Goal: Task Accomplishment & Management: Manage account settings

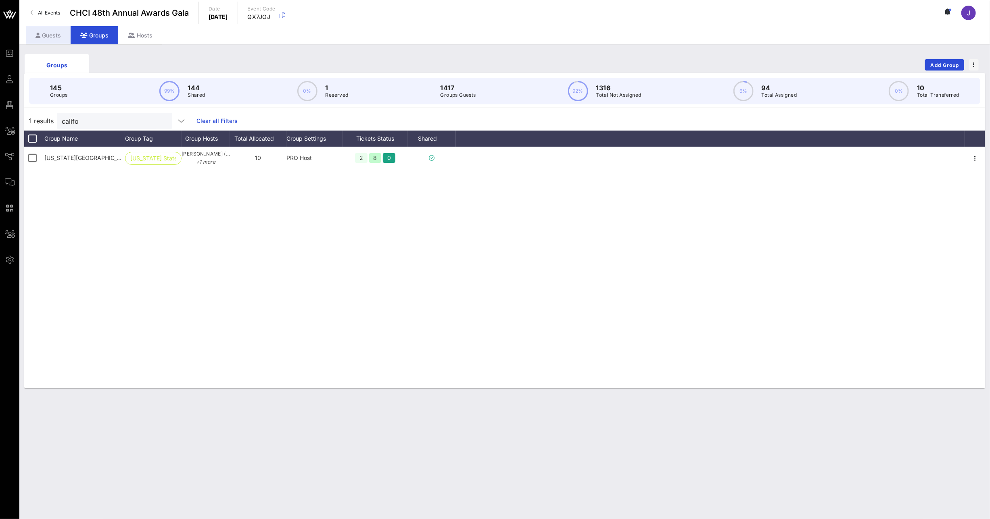
click at [46, 35] on div "Guests" at bounding box center [48, 35] width 45 height 18
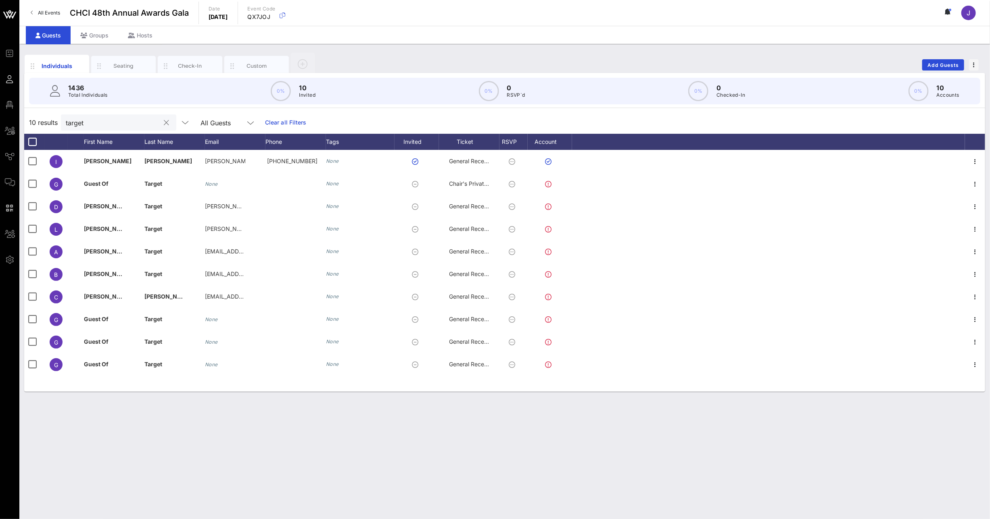
click at [77, 117] on input "target" at bounding box center [113, 122] width 94 height 10
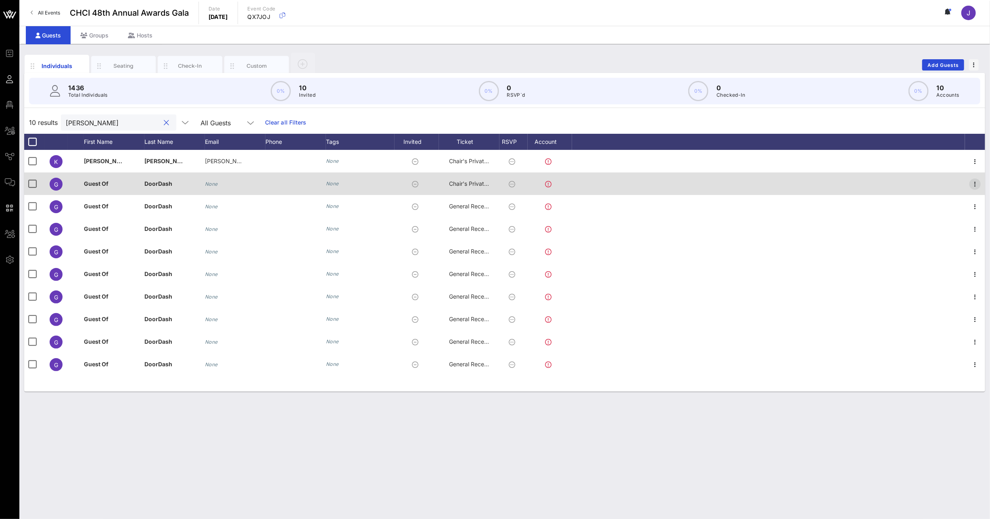
type input "[PERSON_NAME]"
click at [976, 184] on icon "button" at bounding box center [975, 184] width 10 height 10
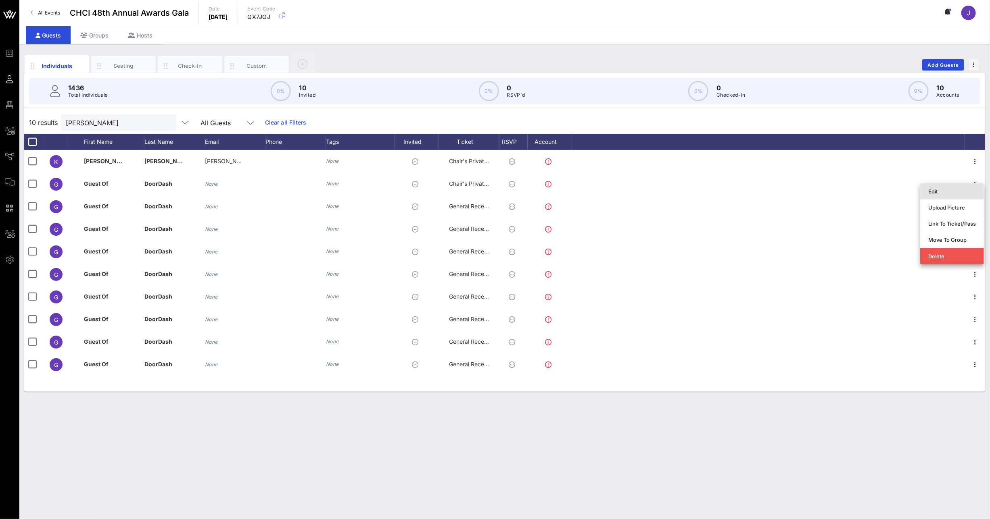
click at [950, 193] on div "Edit" at bounding box center [952, 191] width 48 height 6
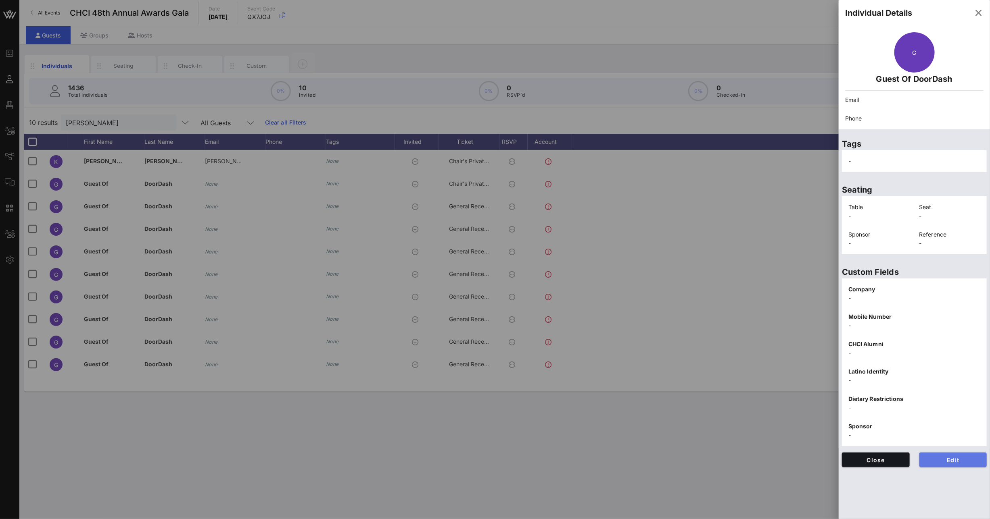
click at [948, 463] on button "Edit" at bounding box center [953, 460] width 68 height 15
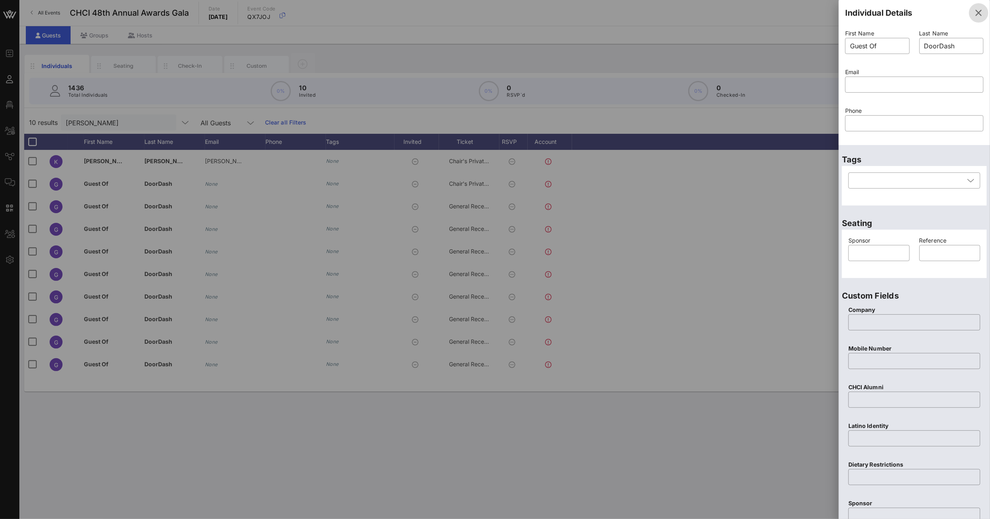
click at [974, 10] on icon "button" at bounding box center [979, 13] width 10 height 10
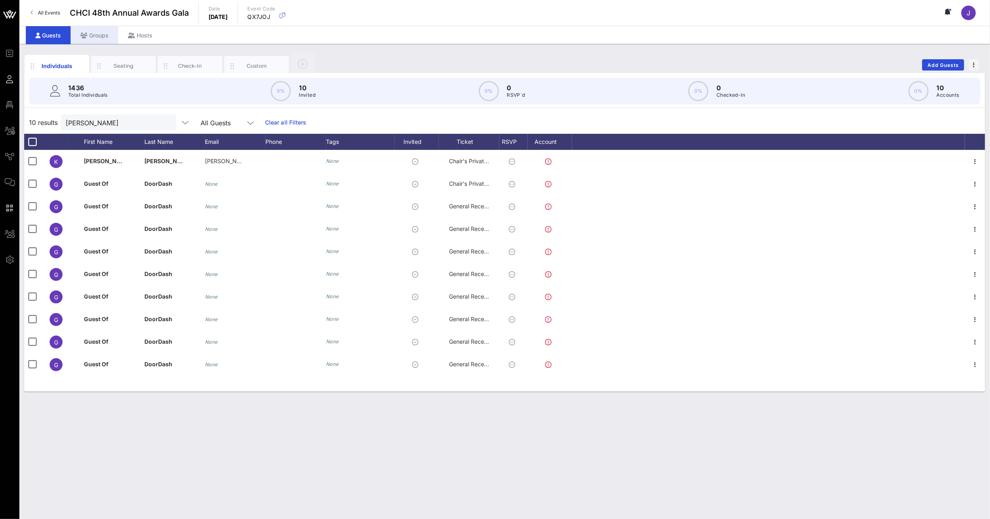
click at [105, 30] on div "Groups" at bounding box center [95, 35] width 48 height 18
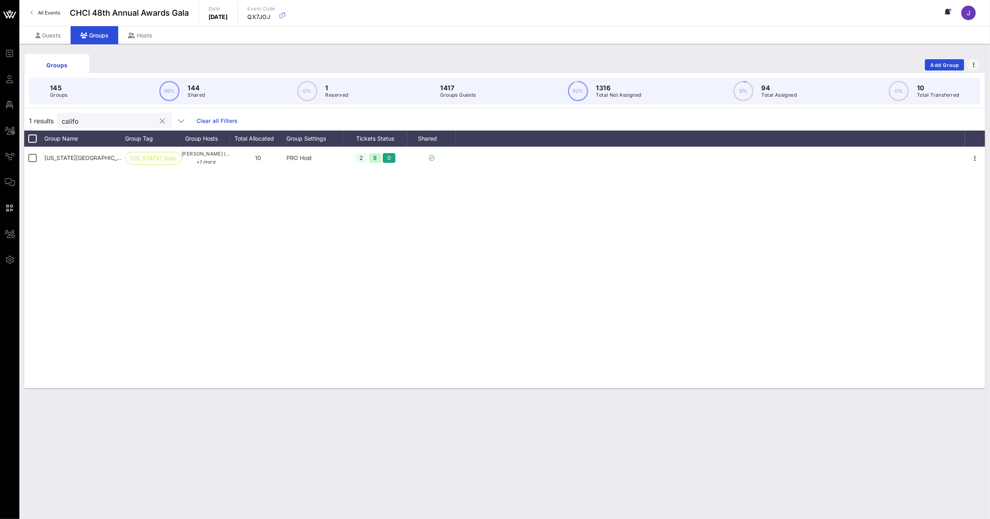
click at [75, 120] on input "califo" at bounding box center [109, 121] width 94 height 10
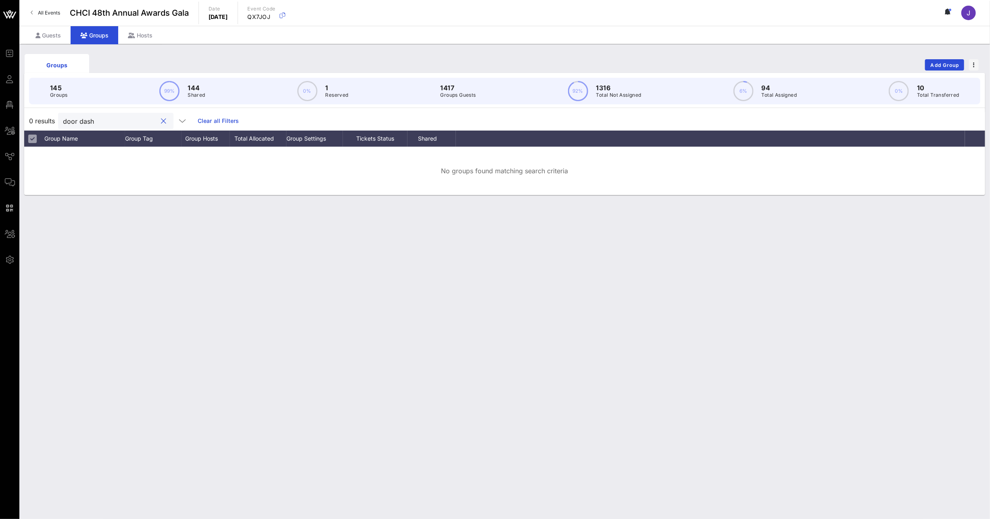
click at [78, 120] on input "door dash" at bounding box center [110, 121] width 94 height 10
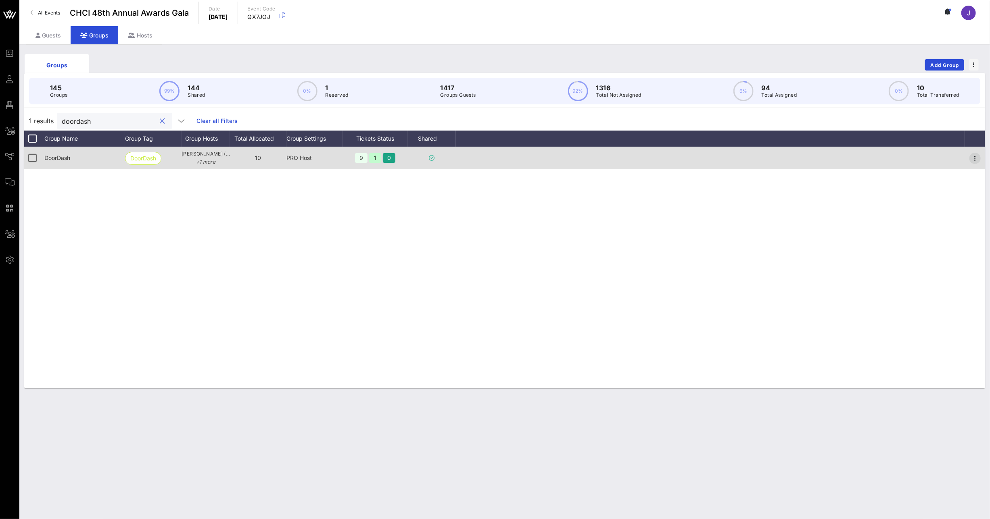
type input "doordash"
click at [972, 156] on icon "button" at bounding box center [975, 159] width 10 height 10
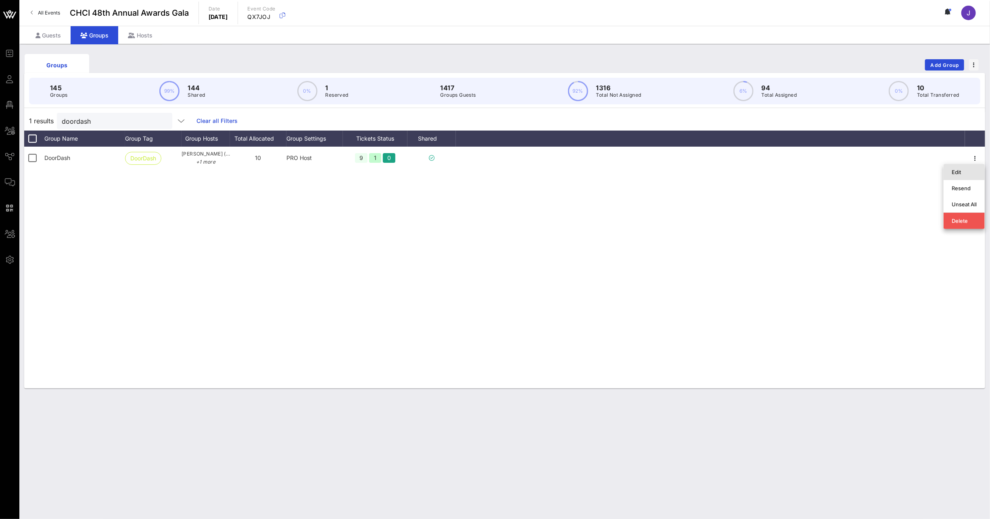
click at [967, 172] on div "Edit" at bounding box center [963, 172] width 25 height 6
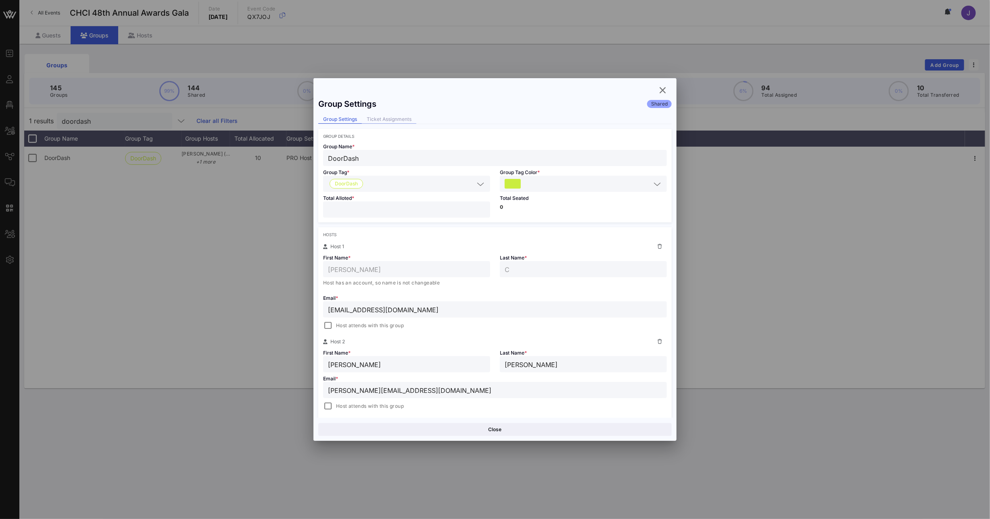
click at [398, 123] on div "Ticket Assignments" at bounding box center [389, 119] width 54 height 8
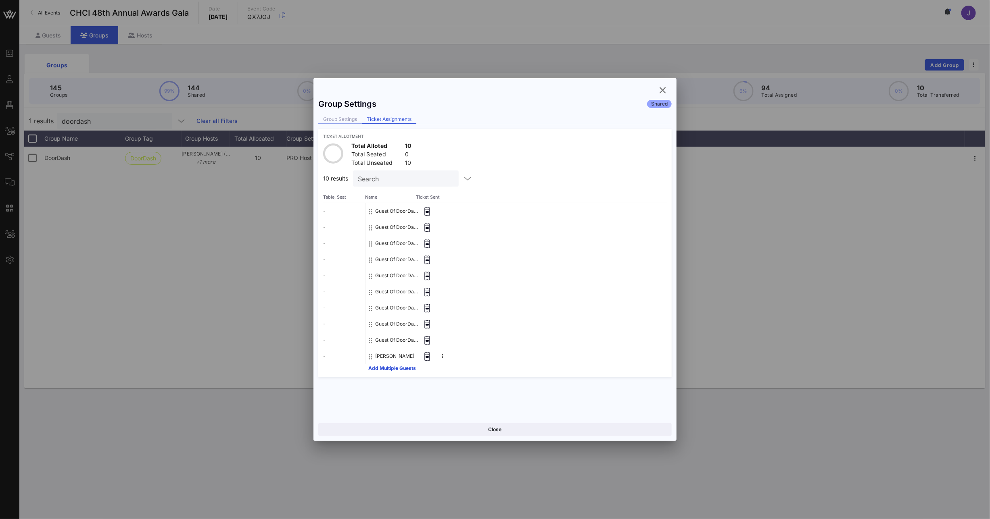
click at [338, 117] on div "Group Settings" at bounding box center [340, 119] width 44 height 8
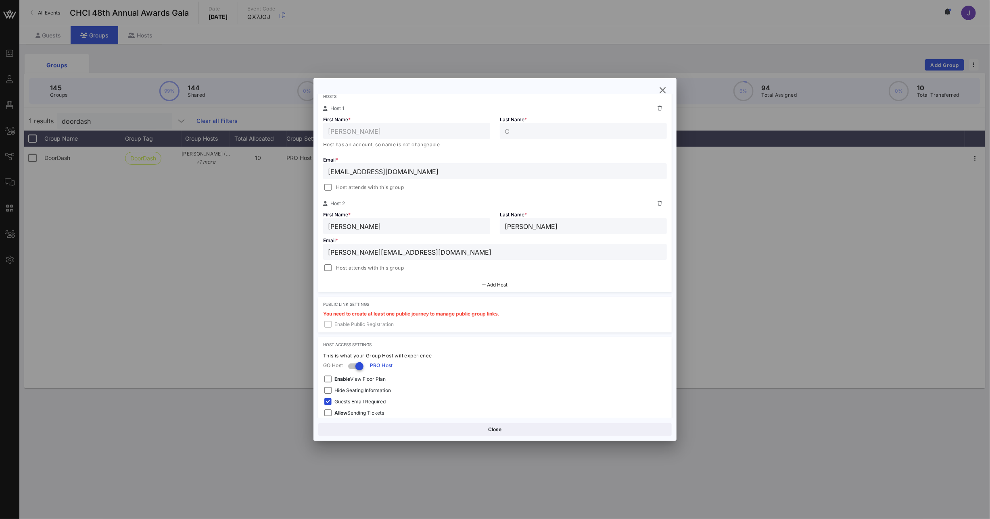
scroll to position [152, 0]
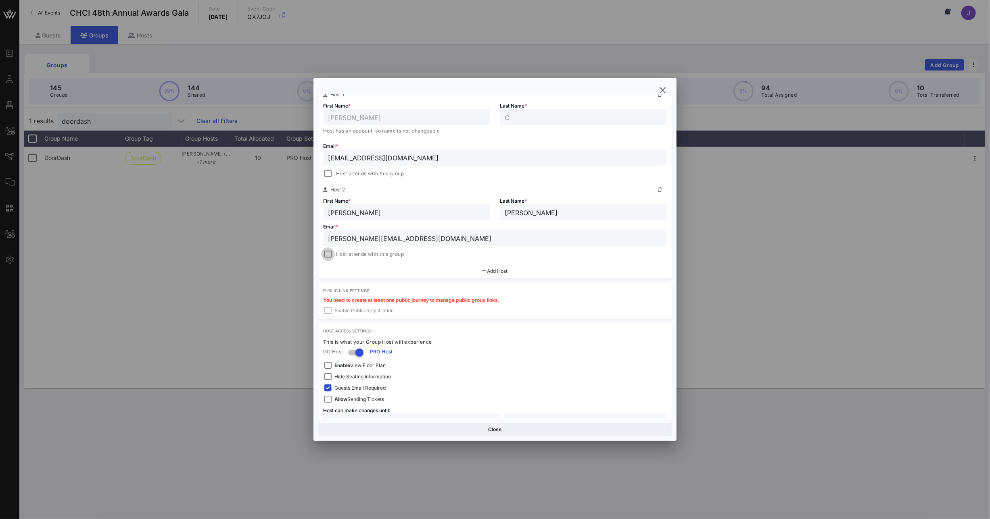
click at [330, 255] on div at bounding box center [327, 254] width 11 height 11
click at [571, 423] on button "Save" at bounding box center [583, 429] width 175 height 13
click at [662, 88] on icon "button" at bounding box center [663, 91] width 10 height 10
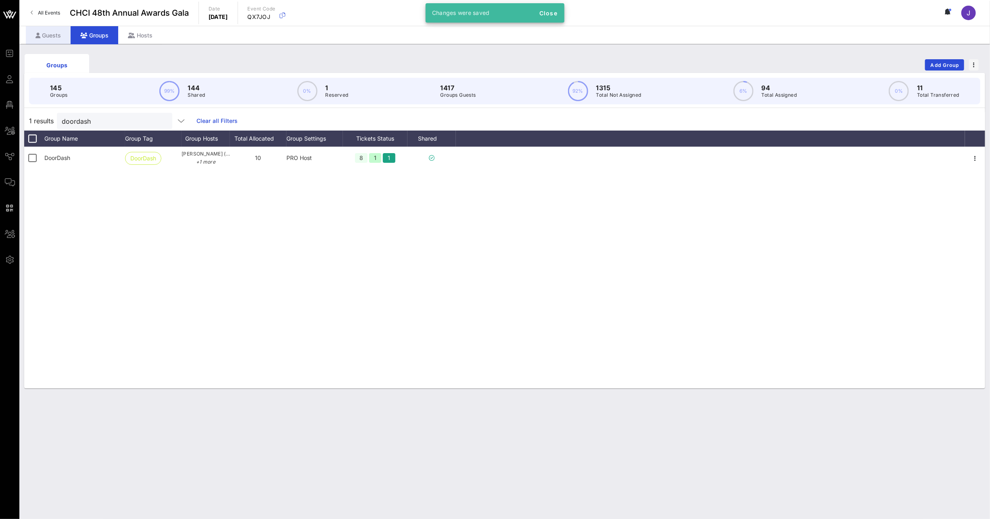
click at [48, 29] on div "Guests" at bounding box center [48, 35] width 45 height 18
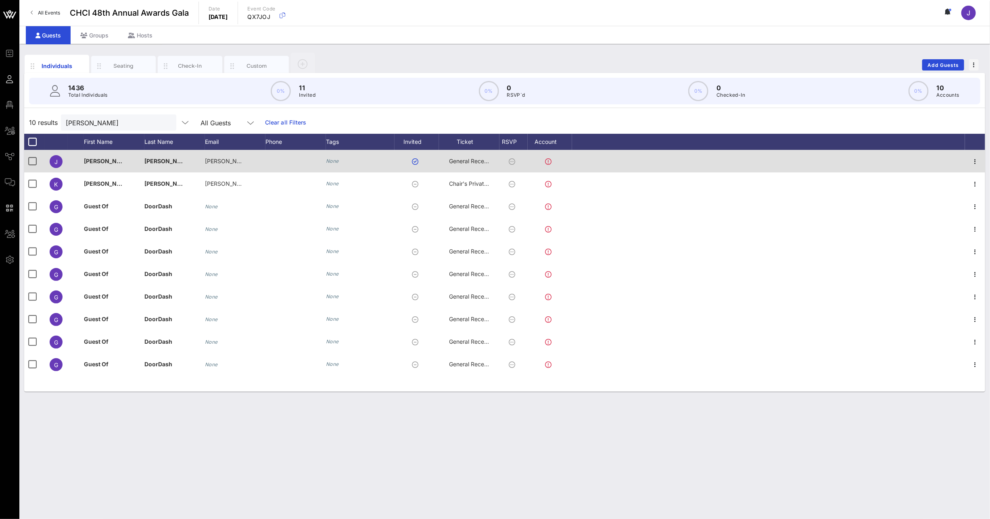
click at [475, 167] on div "General Reception" at bounding box center [469, 161] width 40 height 23
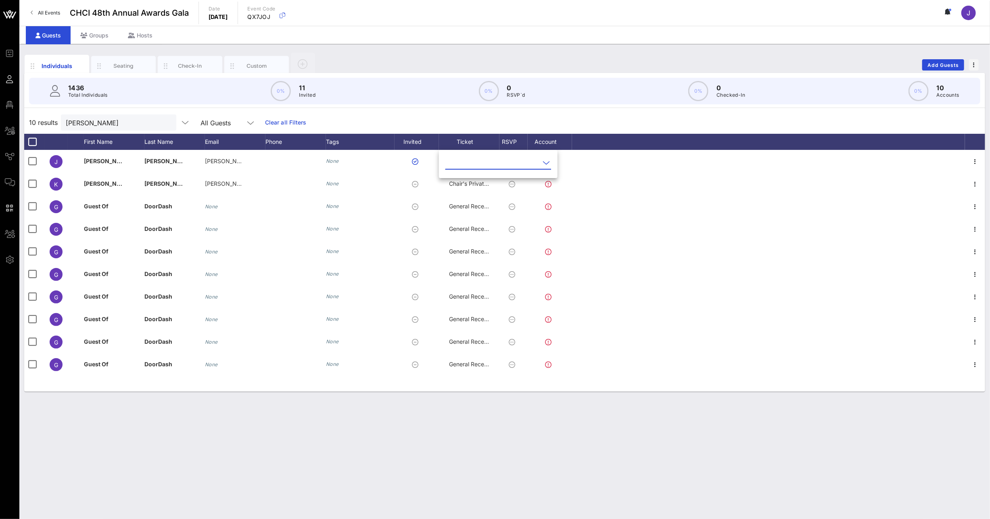
click at [472, 160] on input "text" at bounding box center [492, 162] width 94 height 13
click at [473, 192] on div "Chair's Private Reception" at bounding box center [511, 189] width 119 height 8
click at [410, 117] on div "10 results [PERSON_NAME] All Guests Clear all Filters" at bounding box center [504, 122] width 961 height 23
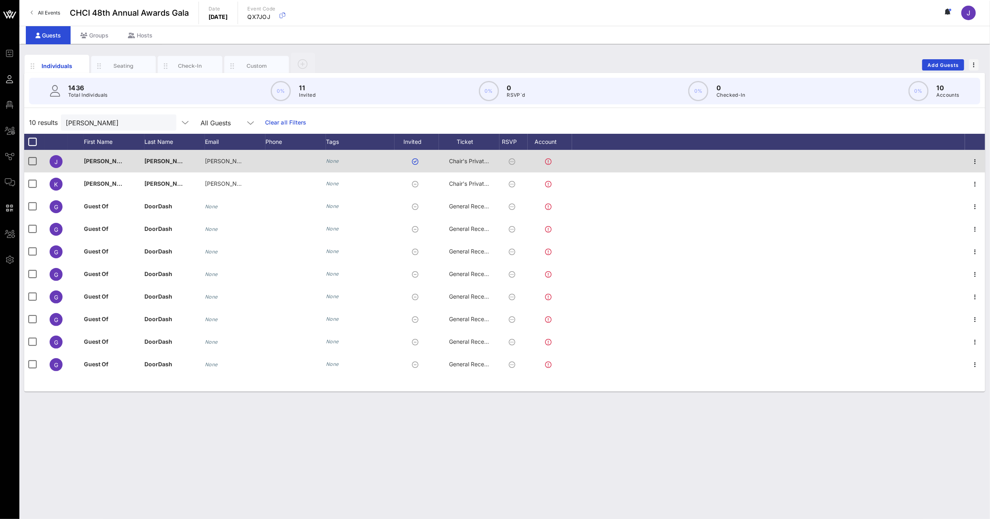
click at [470, 165] on div "Chair's Private Reception" at bounding box center [469, 161] width 40 height 23
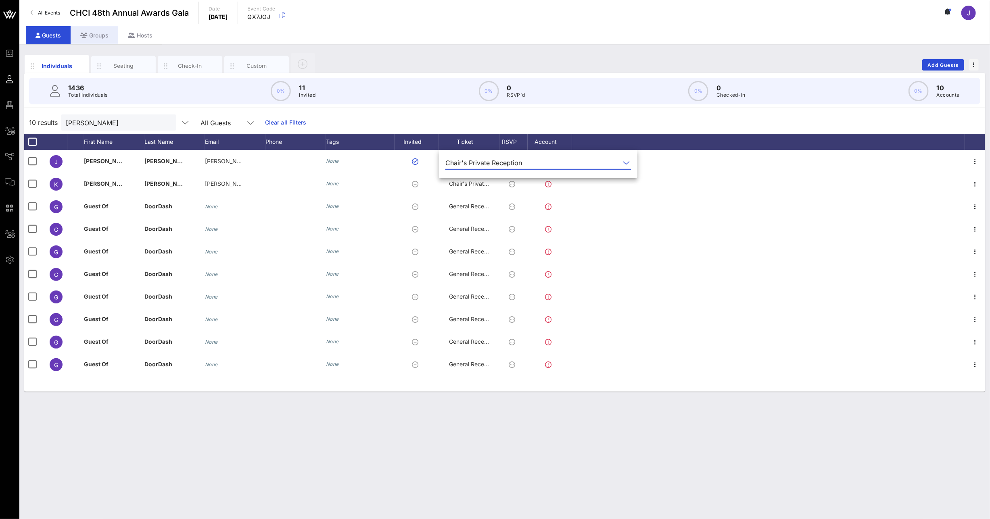
click at [95, 34] on div "Groups" at bounding box center [95, 35] width 48 height 18
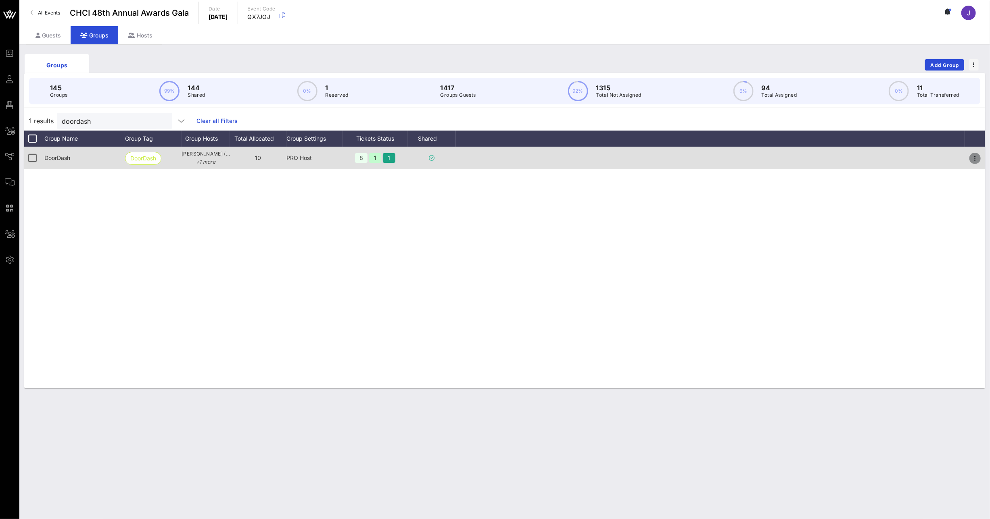
click at [979, 159] on icon "button" at bounding box center [975, 159] width 10 height 10
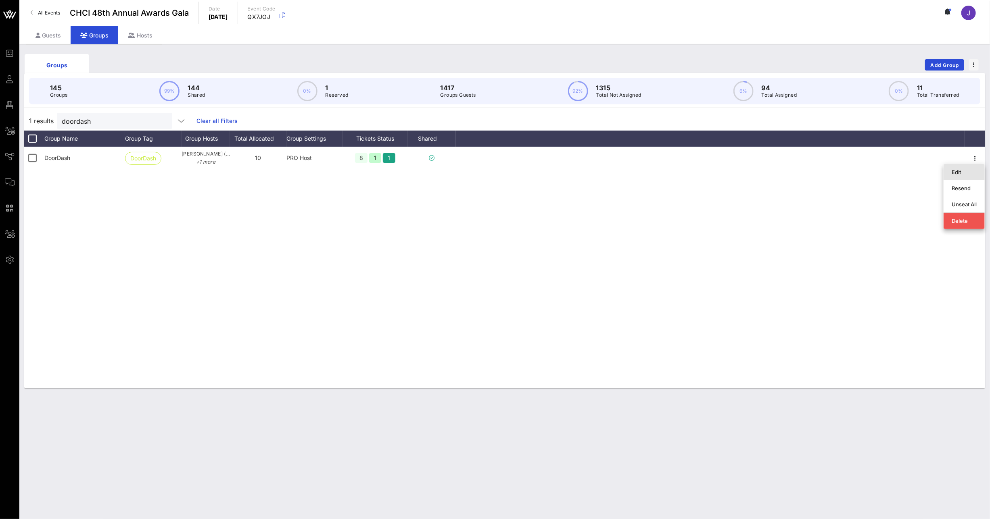
click at [961, 173] on div "Edit" at bounding box center [963, 172] width 25 height 6
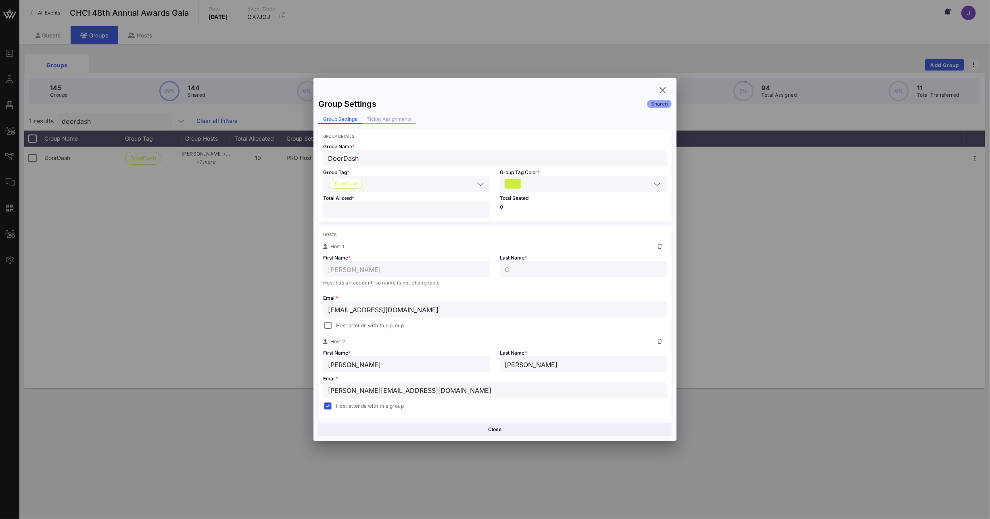
click at [402, 118] on div "Ticket Assignments" at bounding box center [389, 119] width 54 height 8
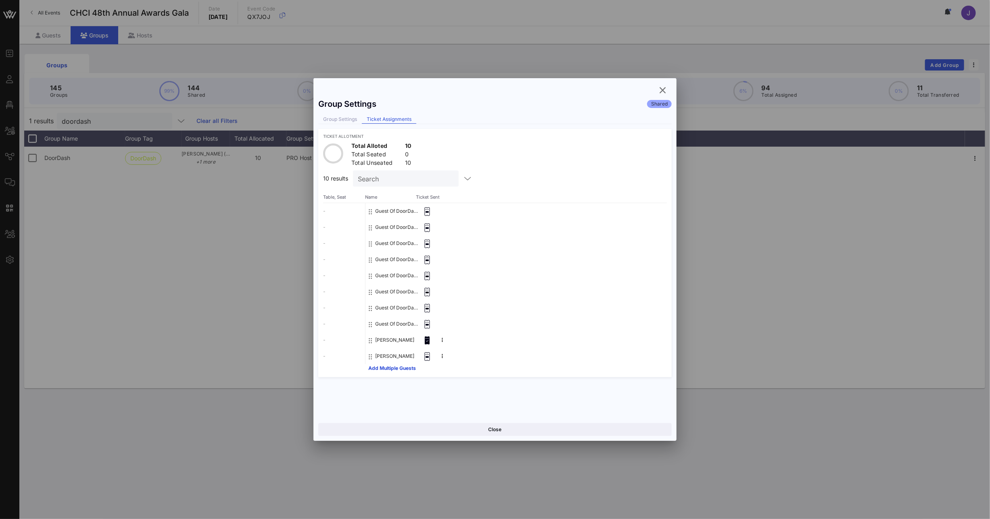
click at [343, 126] on div "Group Settings Shared Group Settings Ticket Assignments Ticket Allotment Total …" at bounding box center [494, 256] width 363 height 324
click at [342, 115] on div "Group Settings" at bounding box center [340, 119] width 44 height 8
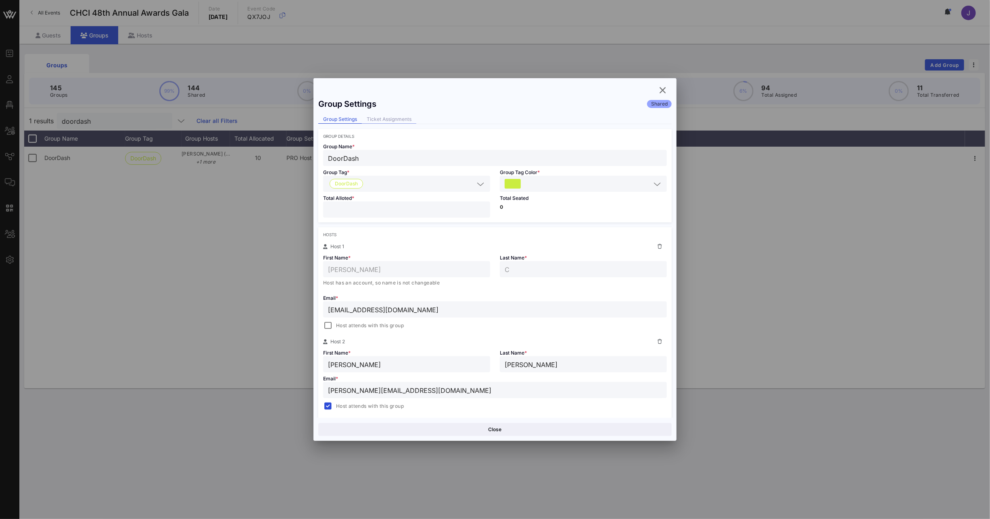
click at [385, 116] on div "Ticket Assignments" at bounding box center [389, 119] width 54 height 8
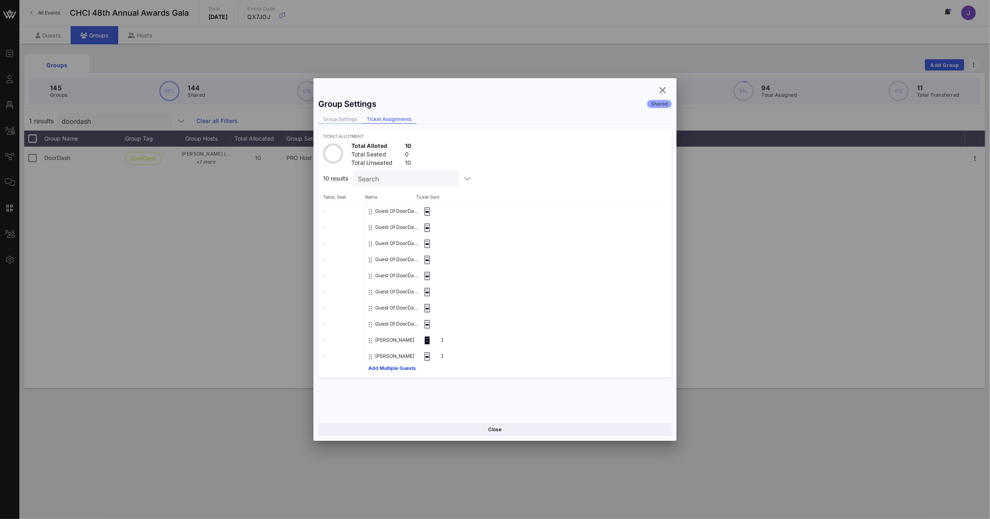
click at [338, 120] on div "Group Settings" at bounding box center [340, 119] width 44 height 8
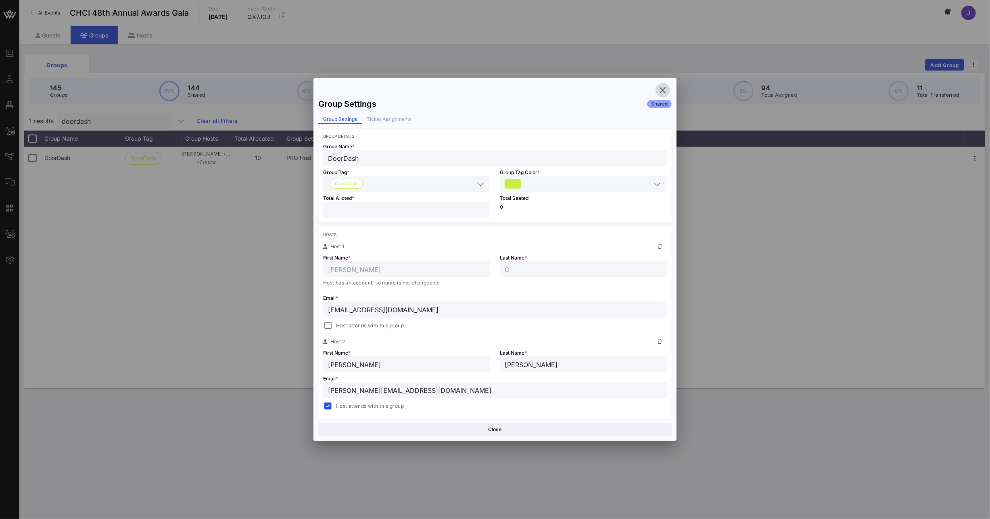
click at [663, 91] on icon "button" at bounding box center [663, 91] width 10 height 10
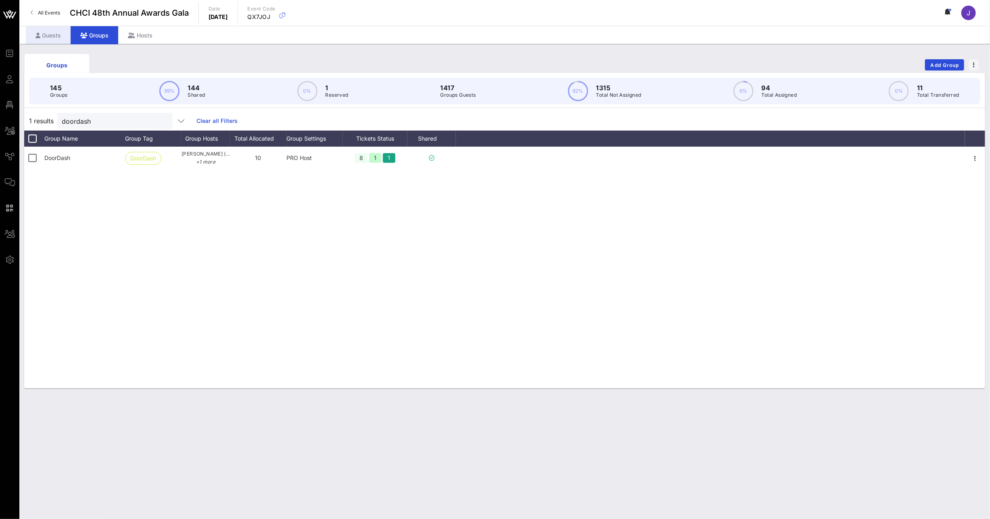
click at [48, 31] on div "Guests" at bounding box center [48, 35] width 45 height 18
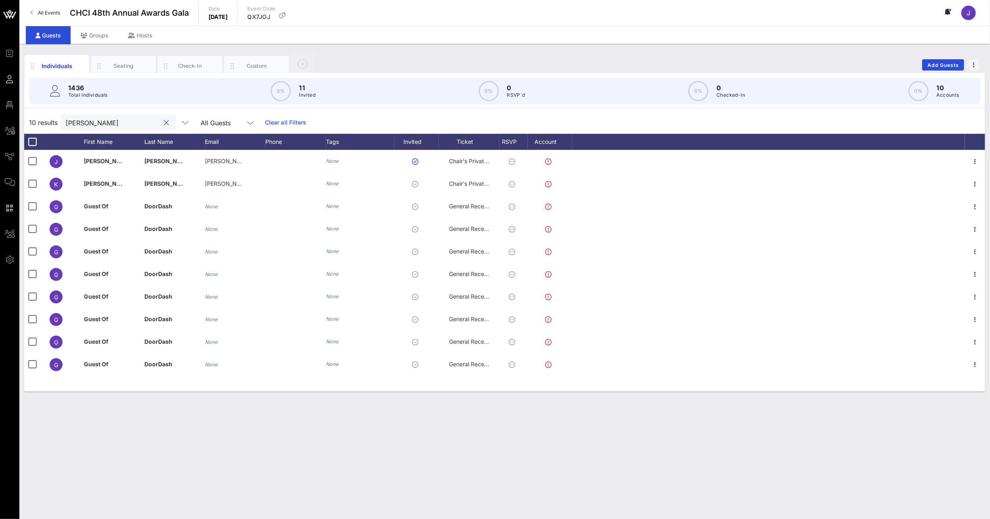
drag, startPoint x: 116, startPoint y: 122, endPoint x: 32, endPoint y: 120, distance: 83.9
click at [32, 120] on div "10 results [PERSON_NAME] All Guests Clear all Filters" at bounding box center [504, 122] width 961 height 23
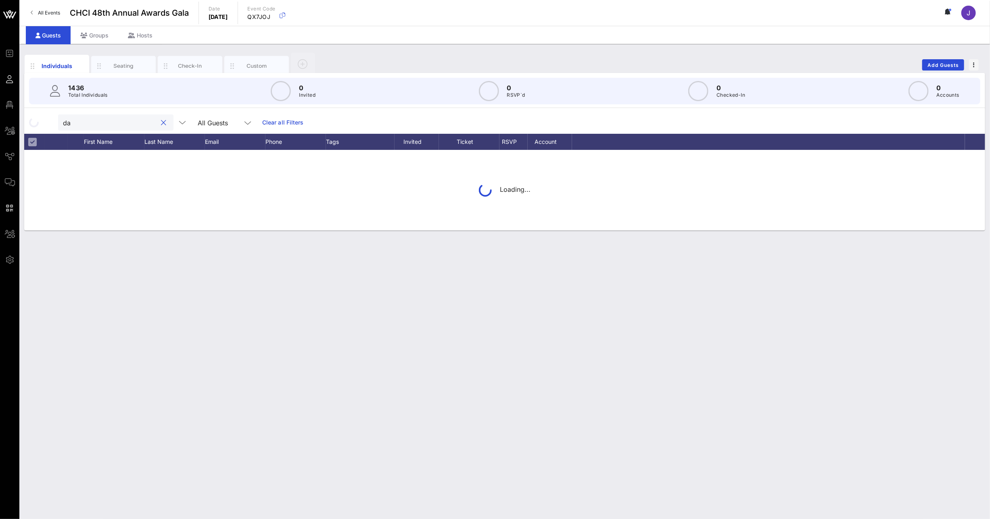
type input "d"
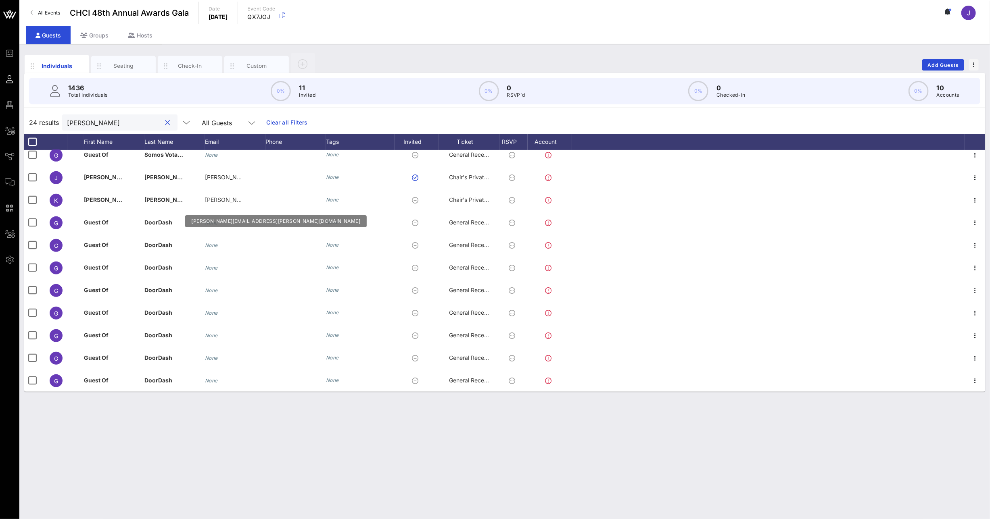
scroll to position [221, 0]
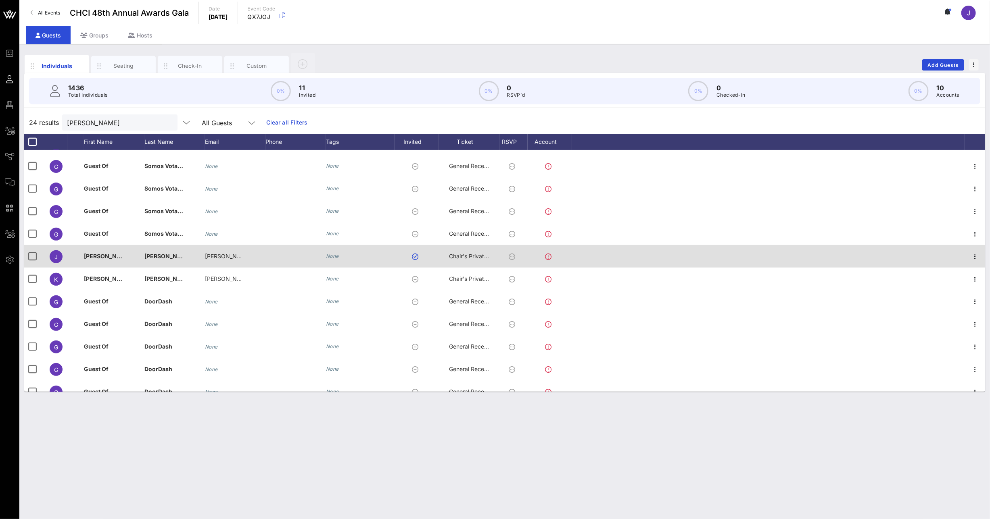
click at [458, 255] on span "Chair's Private Reception" at bounding box center [482, 256] width 67 height 7
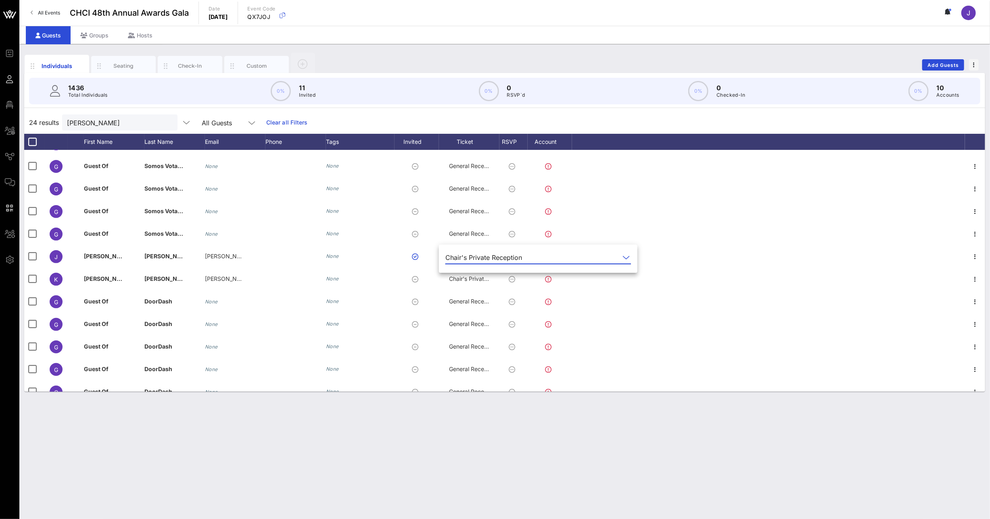
click at [467, 258] on div "Chair's Private Reception" at bounding box center [483, 257] width 77 height 7
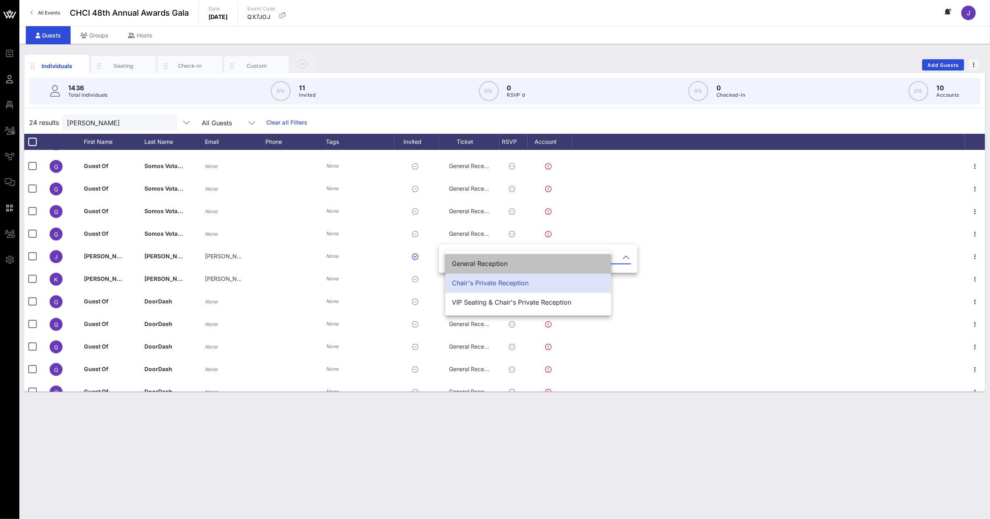
click at [471, 266] on div "General Reception" at bounding box center [528, 264] width 153 height 8
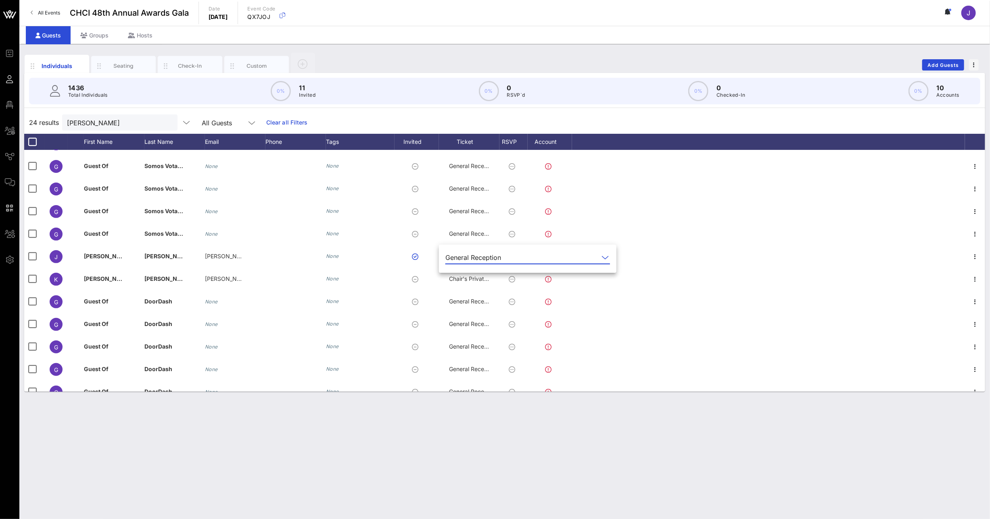
click at [359, 59] on div "Individuals Seating Check-In Custom Add Guests" at bounding box center [504, 65] width 961 height 26
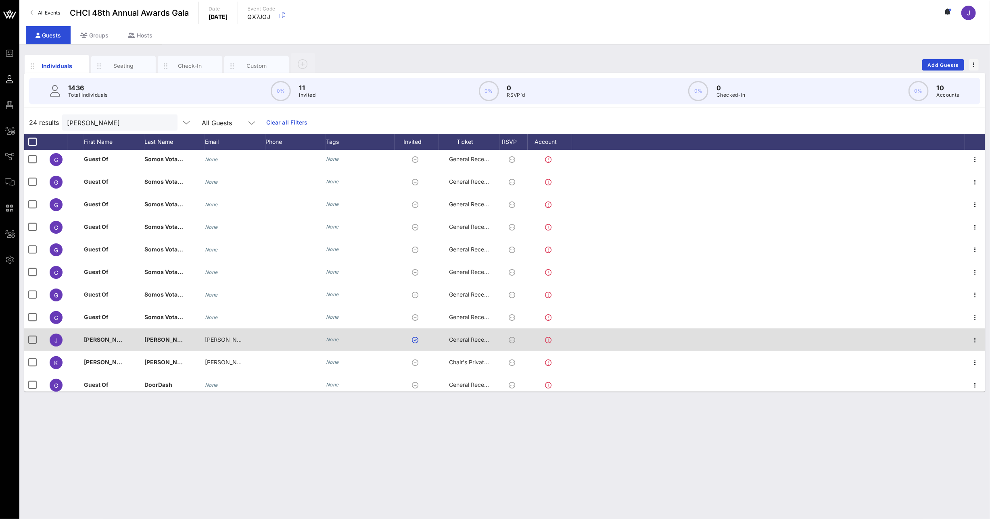
scroll to position [123, 0]
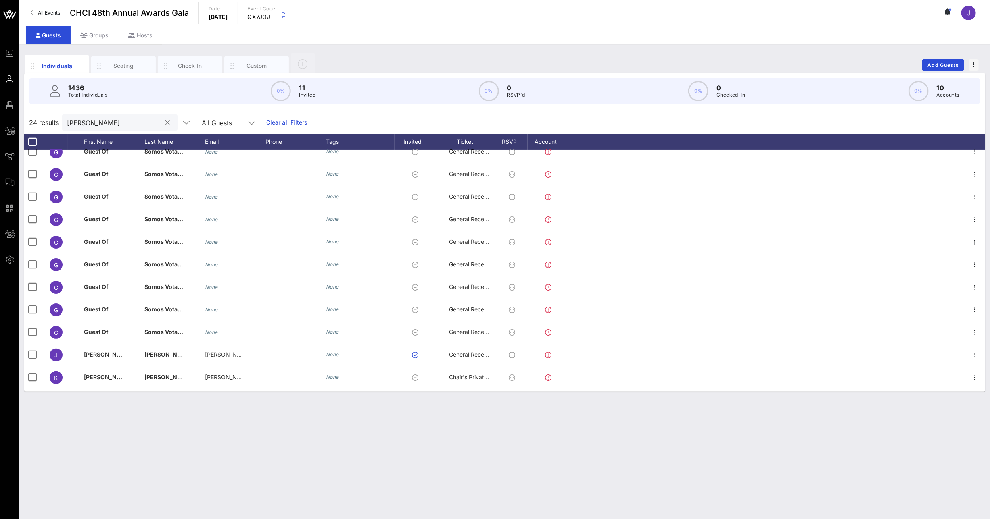
click at [78, 125] on input "[PERSON_NAME]" at bounding box center [114, 122] width 94 height 10
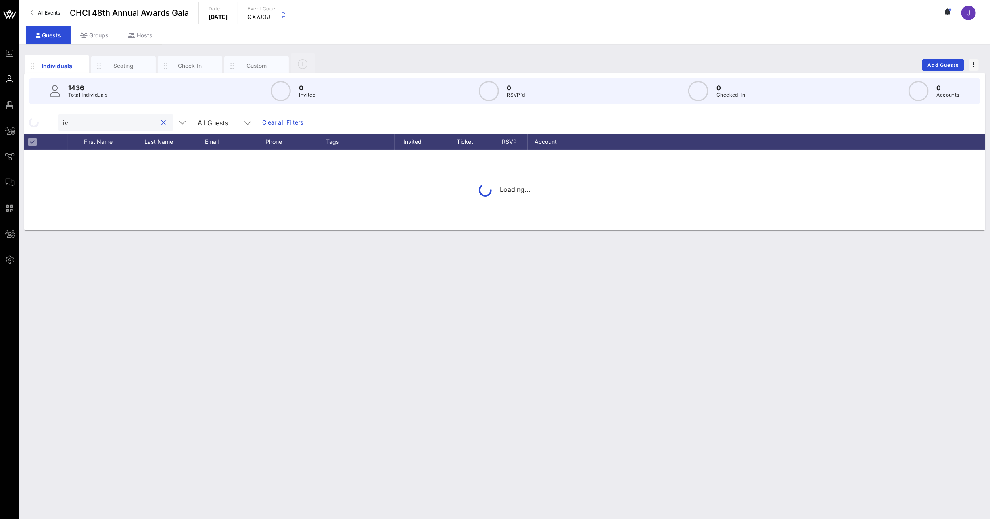
type input "i"
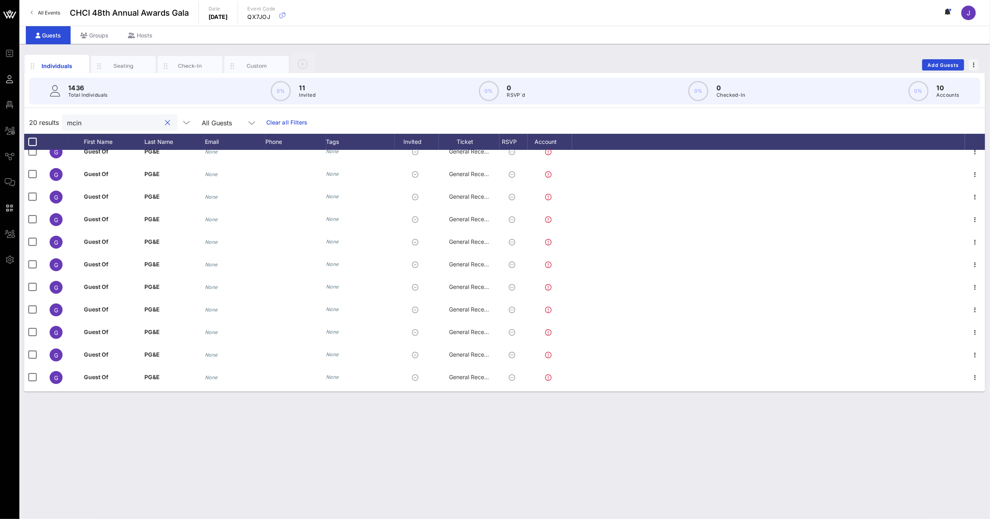
scroll to position [0, 0]
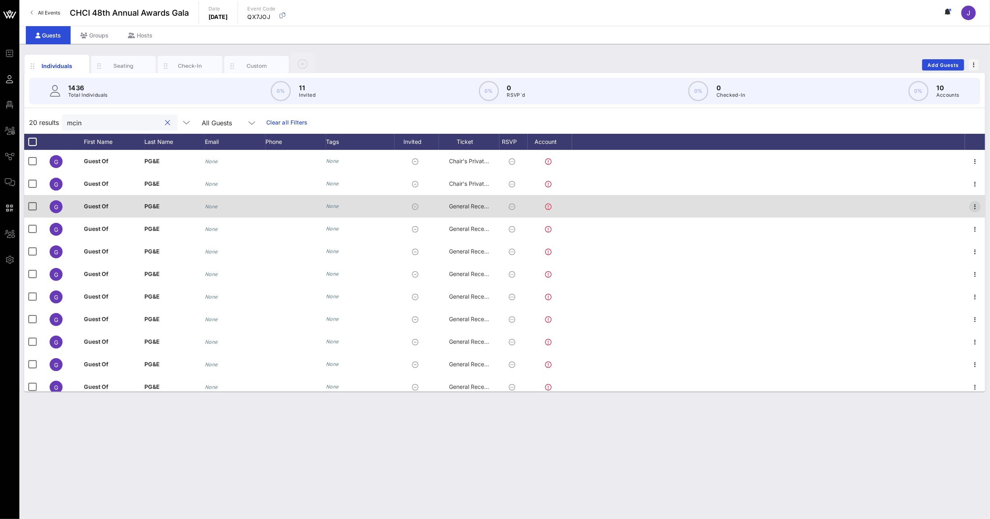
type input "mcin"
click at [970, 203] on icon "button" at bounding box center [975, 207] width 10 height 10
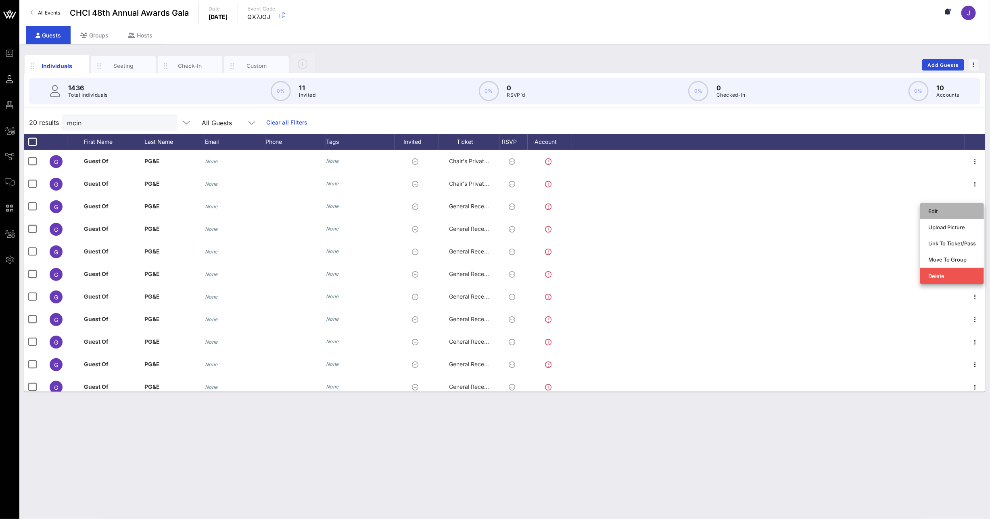
click at [936, 211] on div "Edit" at bounding box center [952, 211] width 48 height 6
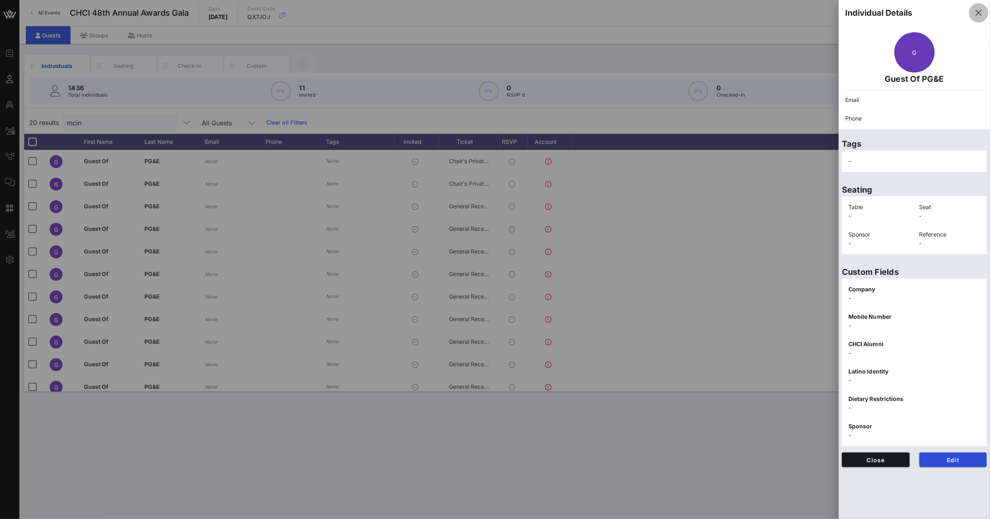
click at [978, 11] on icon "button" at bounding box center [979, 13] width 10 height 10
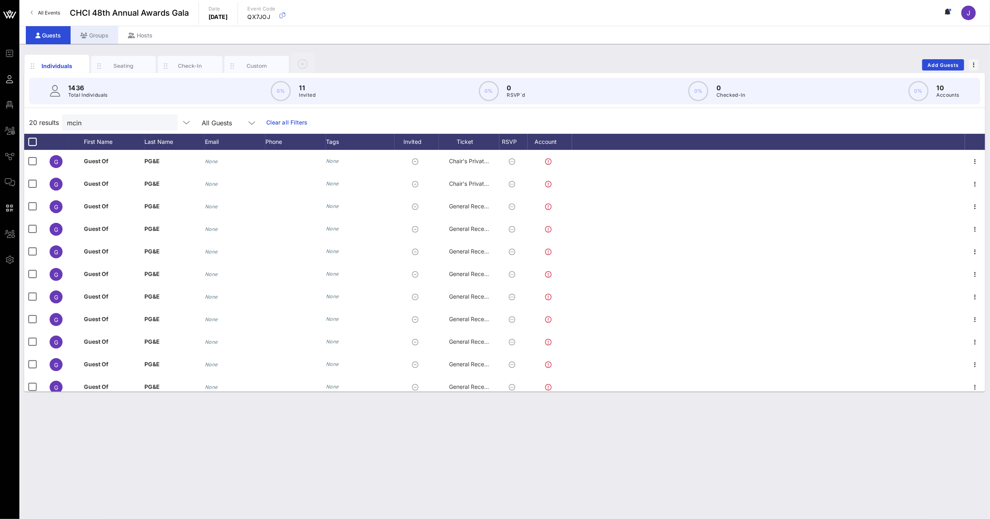
click at [104, 33] on div "Groups" at bounding box center [95, 35] width 48 height 18
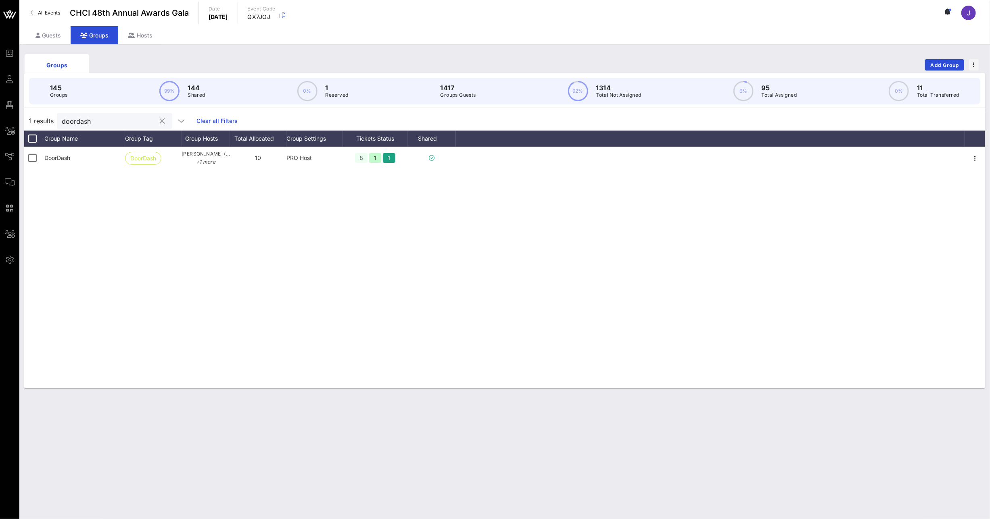
click at [92, 121] on input "doordash" at bounding box center [109, 121] width 94 height 10
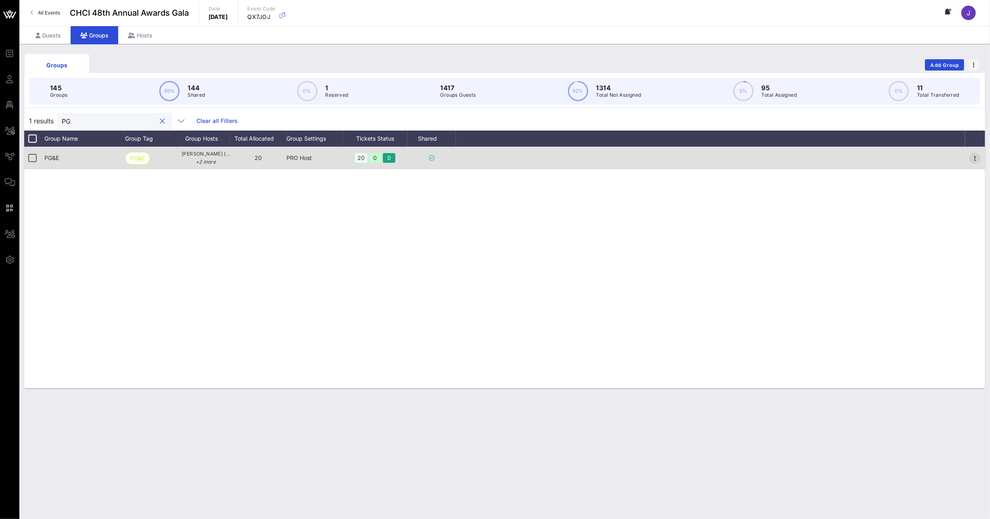
type input "PG"
click at [974, 158] on icon "button" at bounding box center [975, 159] width 10 height 10
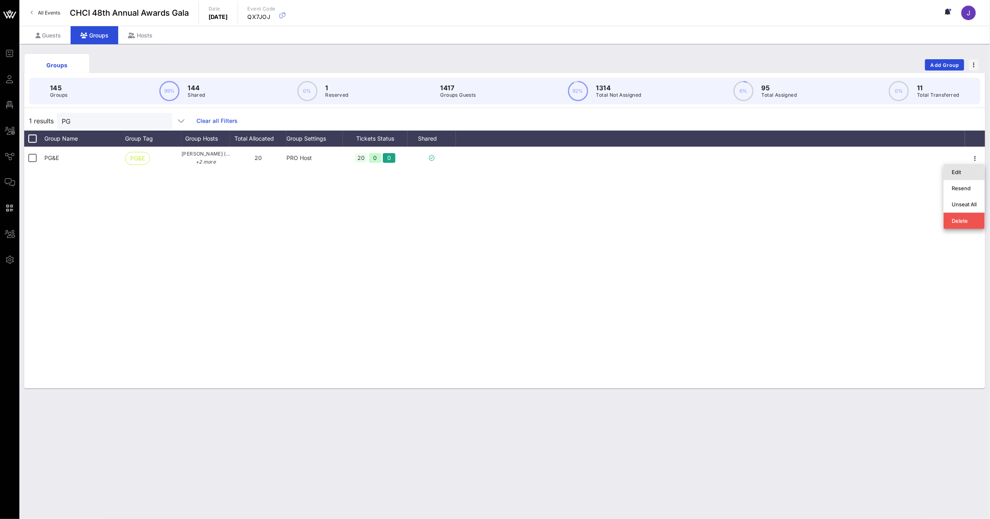
click at [967, 171] on div "Edit" at bounding box center [963, 172] width 25 height 6
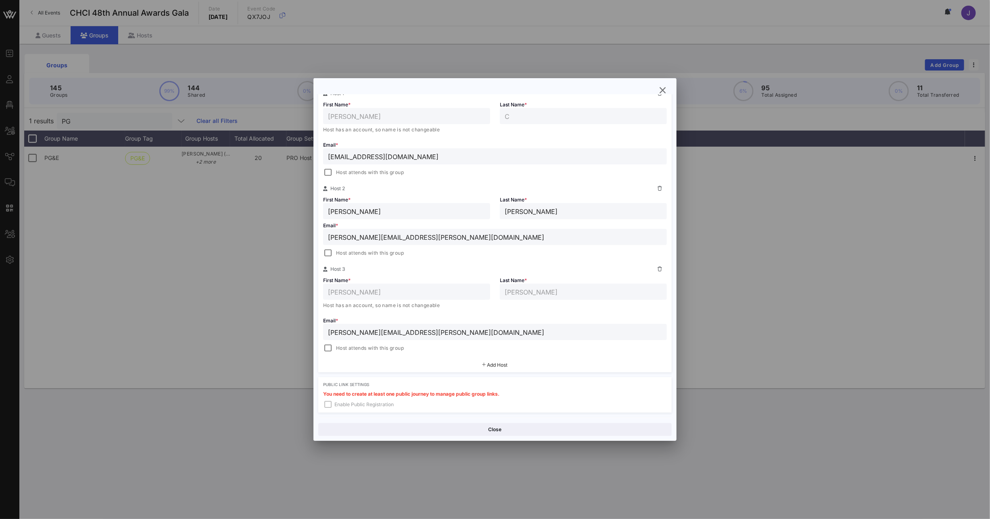
scroll to position [121, 0]
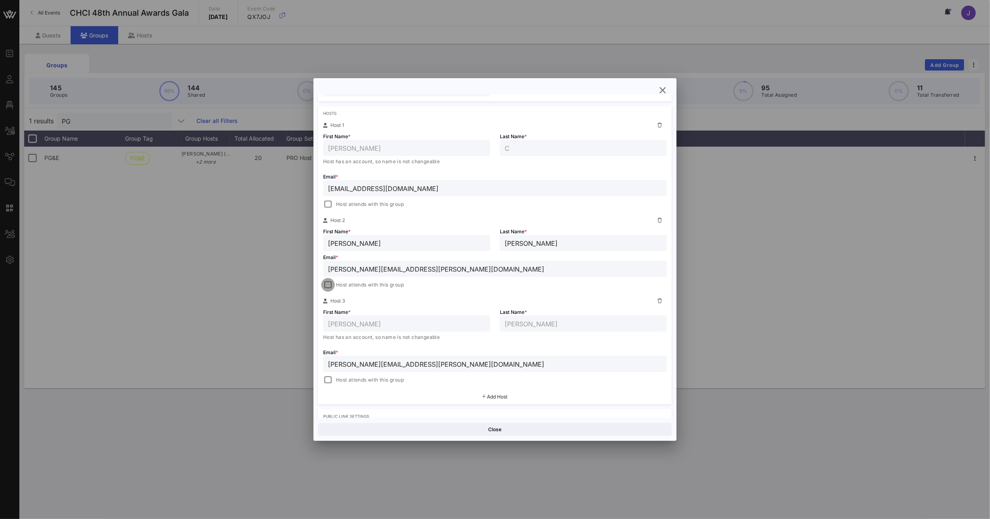
click at [326, 288] on div at bounding box center [327, 284] width 11 height 11
click at [582, 426] on button "Save" at bounding box center [583, 429] width 175 height 13
click at [663, 89] on icon "button" at bounding box center [663, 91] width 10 height 10
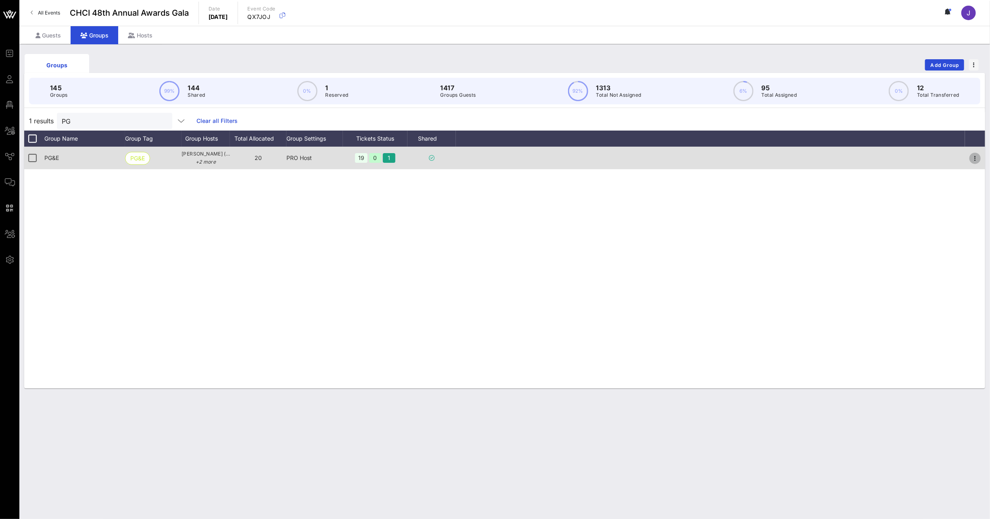
click at [974, 160] on icon "button" at bounding box center [975, 159] width 10 height 10
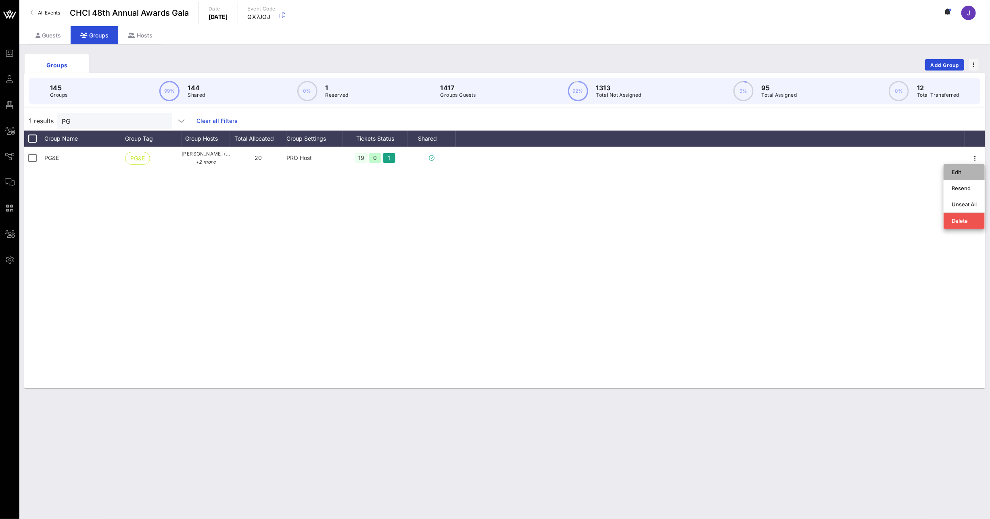
click at [966, 171] on div "Edit" at bounding box center [963, 172] width 25 height 6
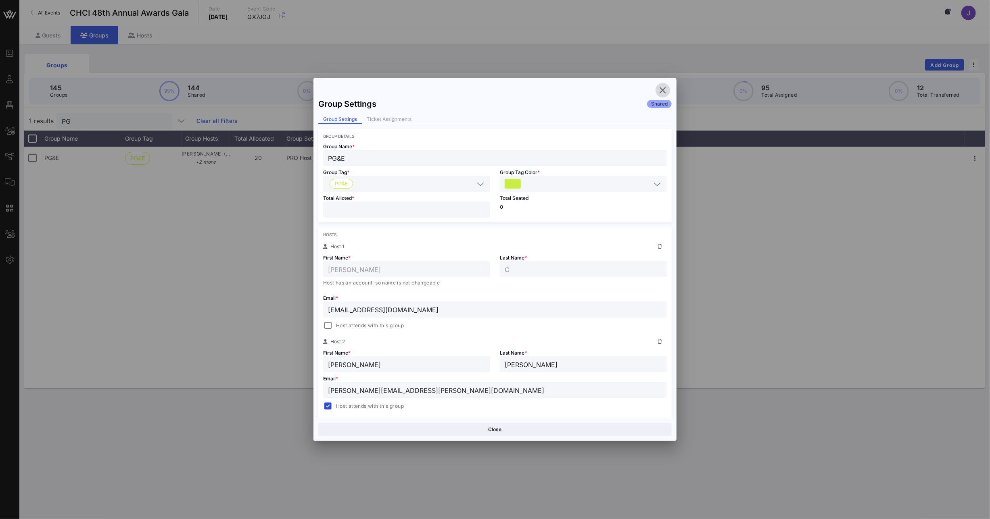
click at [665, 91] on icon "button" at bounding box center [663, 91] width 10 height 10
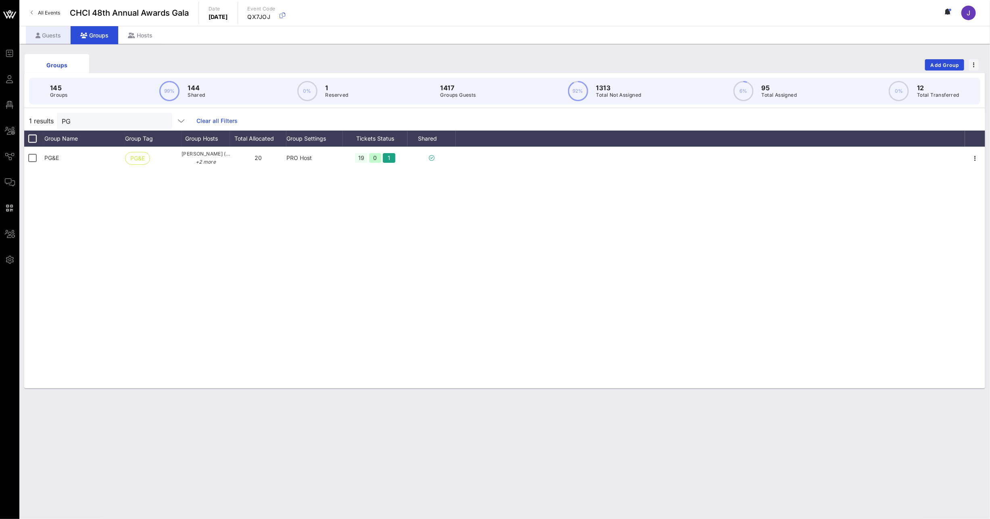
click at [50, 35] on div "Guests" at bounding box center [48, 35] width 45 height 18
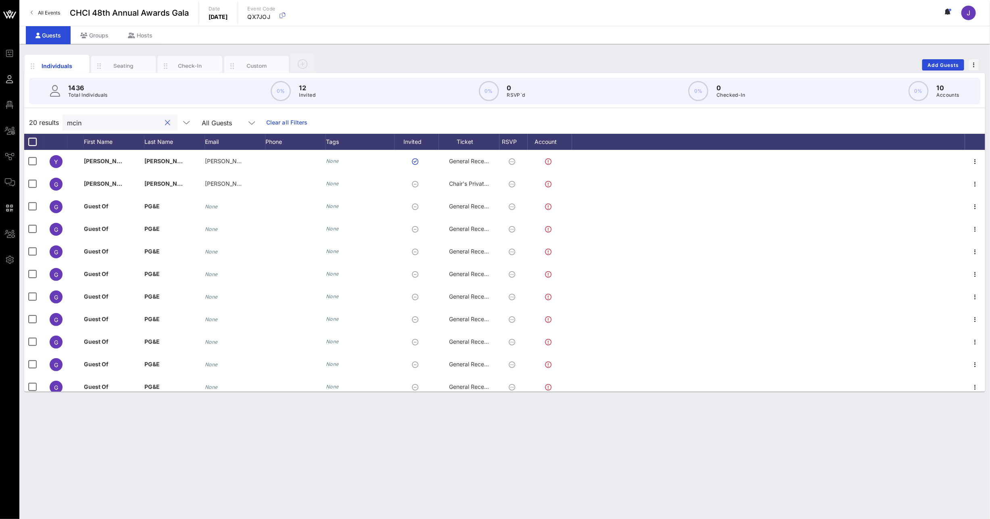
click at [80, 121] on input "mcin" at bounding box center [114, 122] width 94 height 10
click at [67, 122] on div "&E" at bounding box center [119, 123] width 115 height 16
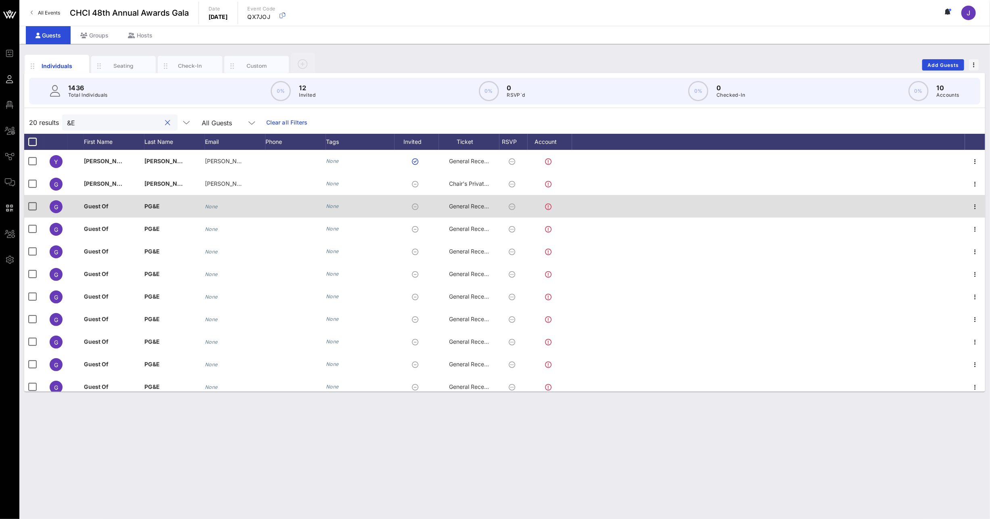
click at [471, 204] on span "General Reception" at bounding box center [473, 206] width 48 height 7
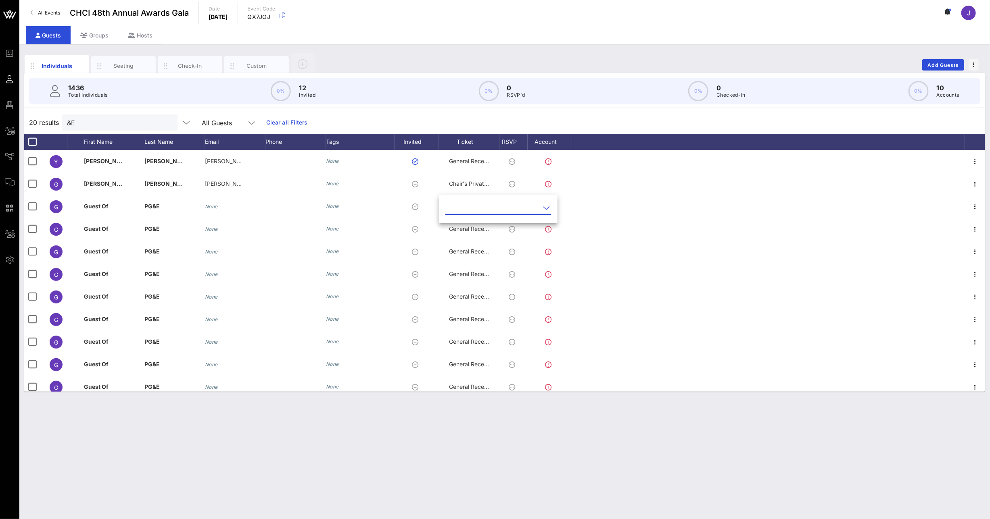
click at [473, 204] on input "text" at bounding box center [492, 208] width 94 height 13
click at [480, 236] on div "Chair's Private Reception" at bounding box center [511, 234] width 119 height 8
click at [634, 115] on div "20 results &E All Guests Clear all Filters" at bounding box center [504, 122] width 961 height 23
click at [72, 123] on input "&E" at bounding box center [114, 122] width 94 height 10
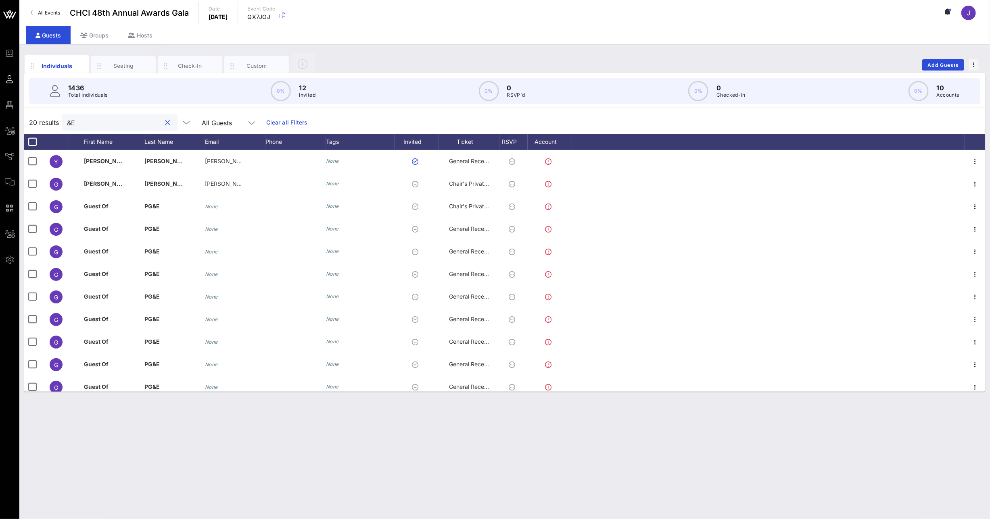
drag, startPoint x: 81, startPoint y: 124, endPoint x: 36, endPoint y: 118, distance: 45.2
click at [38, 118] on div "20 results &E All Guests Clear all Filters" at bounding box center [504, 122] width 961 height 23
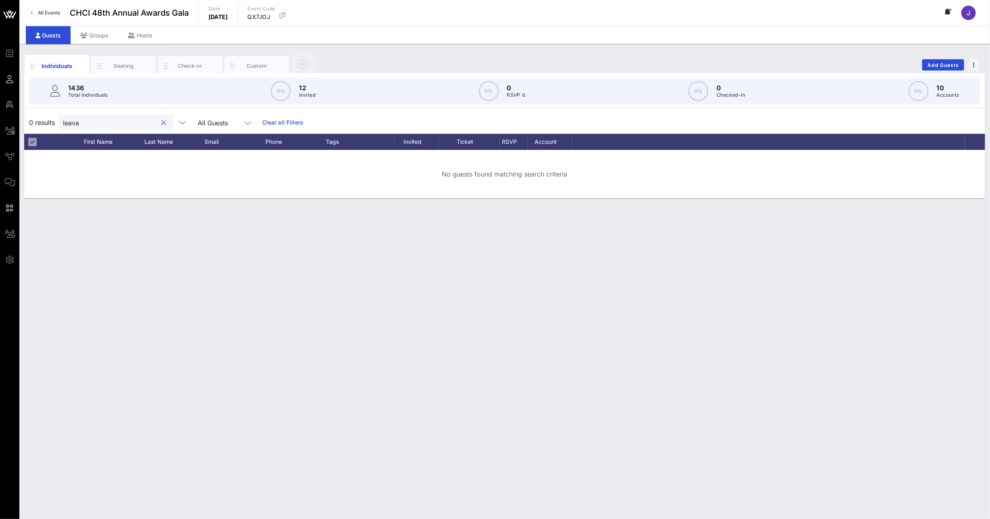
click at [73, 126] on input "leava" at bounding box center [110, 122] width 94 height 10
paste input "Leavandosky"
click at [65, 125] on input "Leavandosky" at bounding box center [110, 122] width 94 height 10
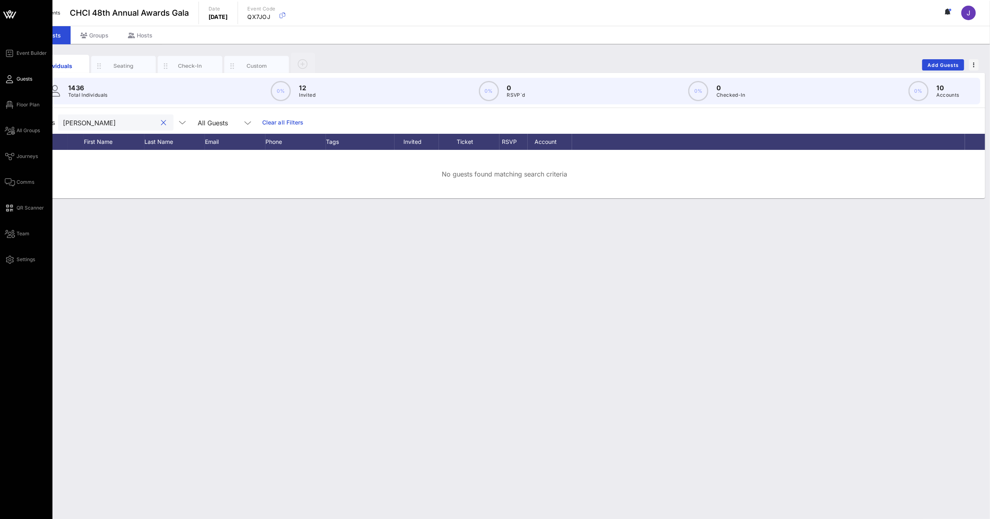
type input "[PERSON_NAME]"
